Goal: Find specific page/section: Find specific page/section

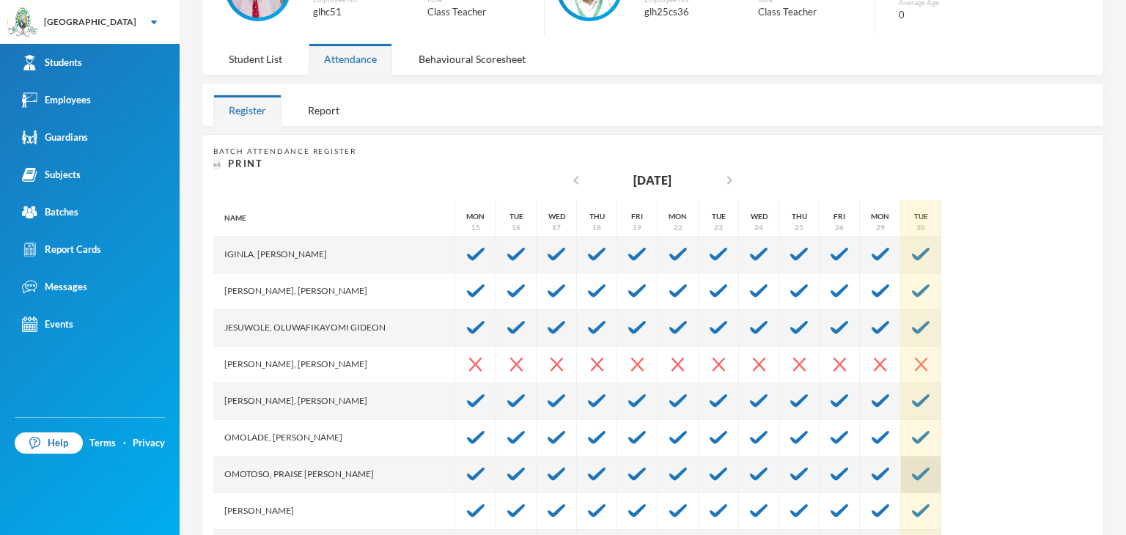
scroll to position [220, 0]
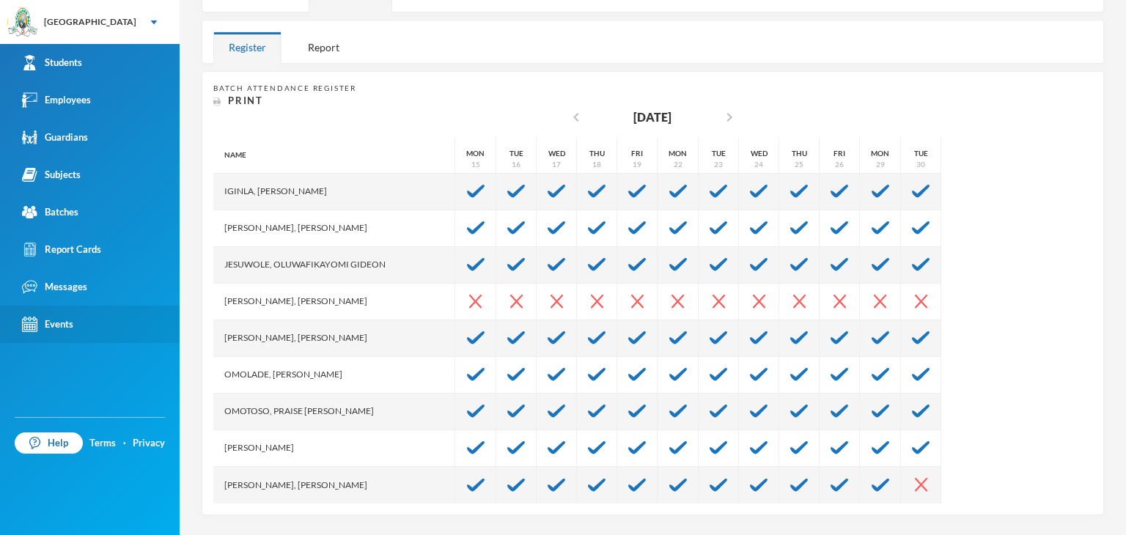
click at [56, 331] on div "Events" at bounding box center [47, 324] width 51 height 15
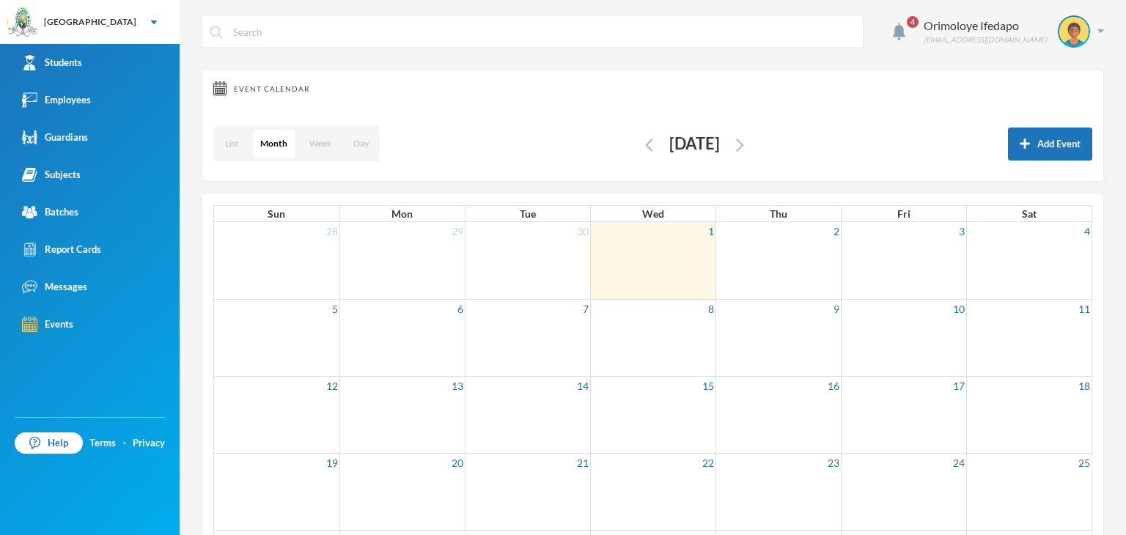
click at [661, 241] on td at bounding box center [652, 260] width 125 height 77
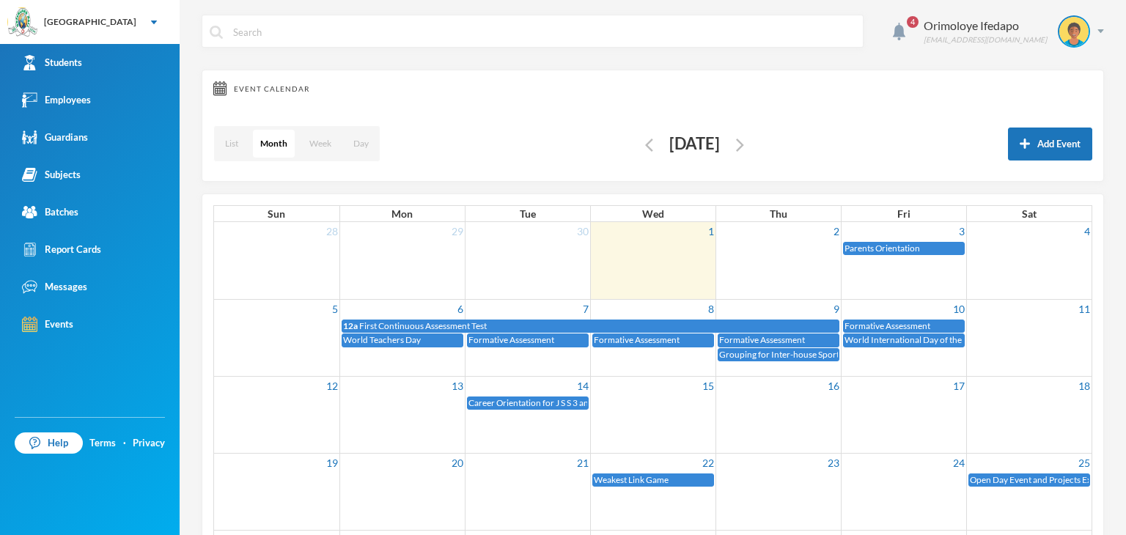
click at [690, 235] on td "1" at bounding box center [652, 231] width 125 height 18
click at [707, 232] on link "1" at bounding box center [711, 231] width 9 height 18
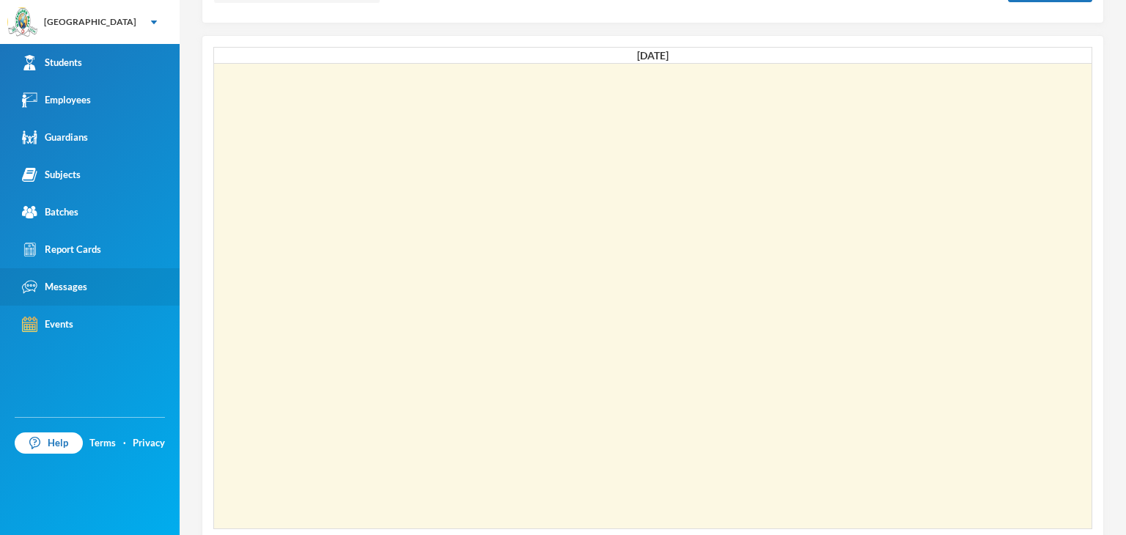
scroll to position [178, 0]
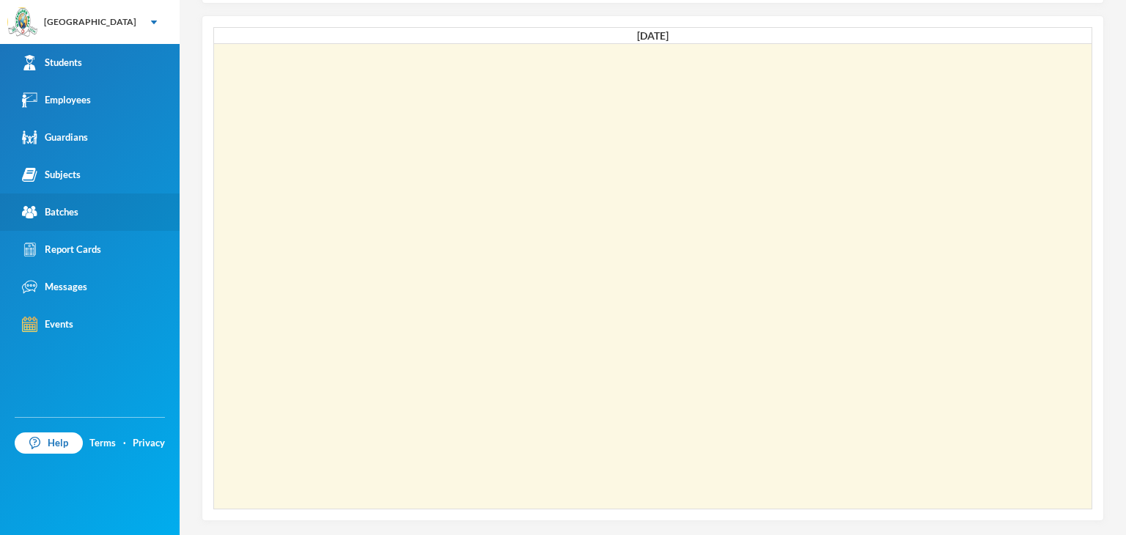
click at [70, 213] on div "Batches" at bounding box center [50, 212] width 56 height 15
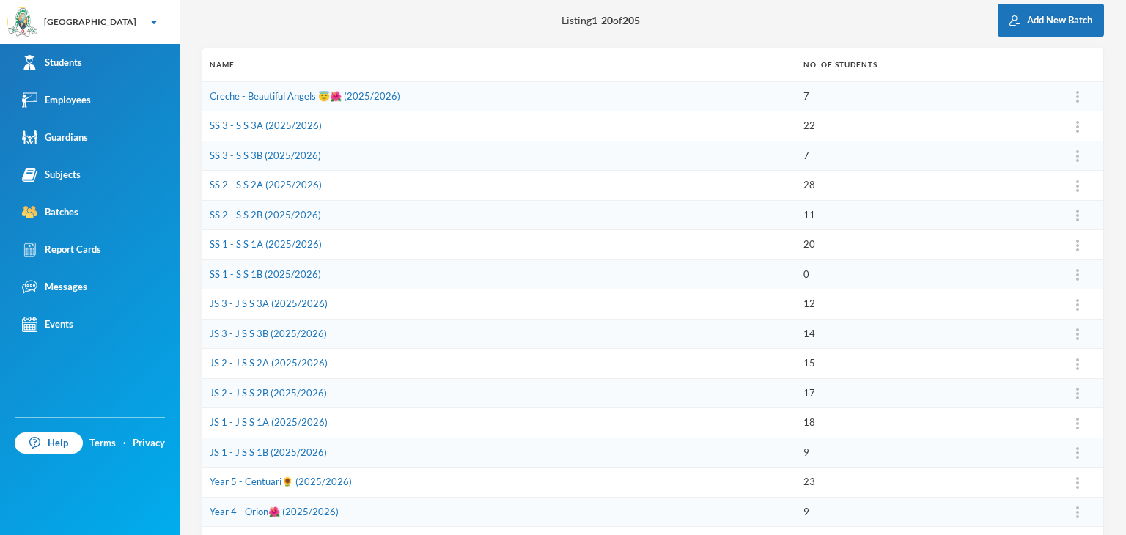
scroll to position [220, 0]
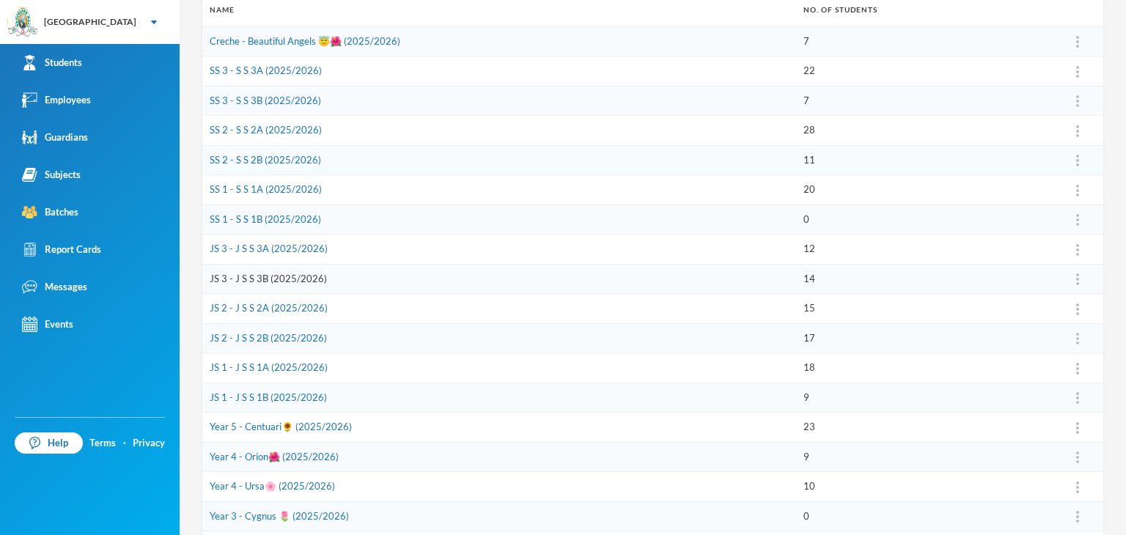
click at [241, 273] on link "JS 3 - J S S 3B (2025/2026)" at bounding box center [268, 279] width 117 height 12
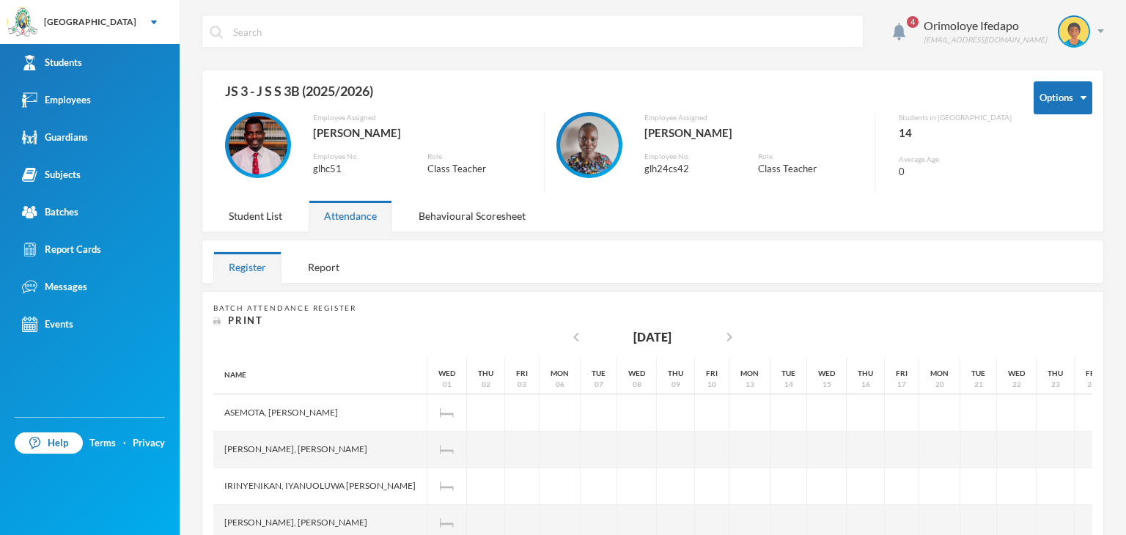
scroll to position [73, 0]
